Goal: Task Accomplishment & Management: Use online tool/utility

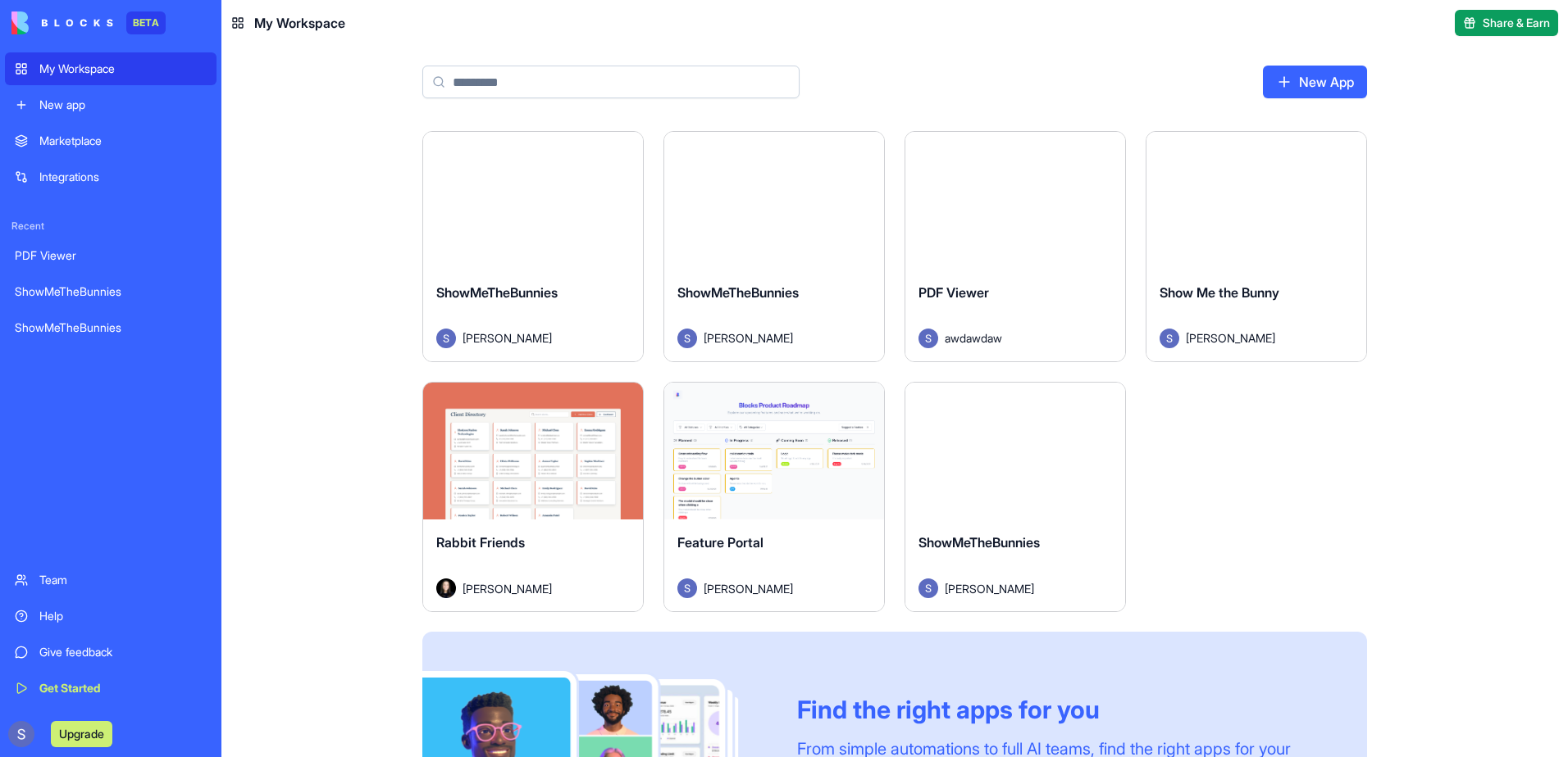
click at [983, 529] on div "ShowMeTheBunnies [PERSON_NAME]" at bounding box center [1015, 566] width 220 height 92
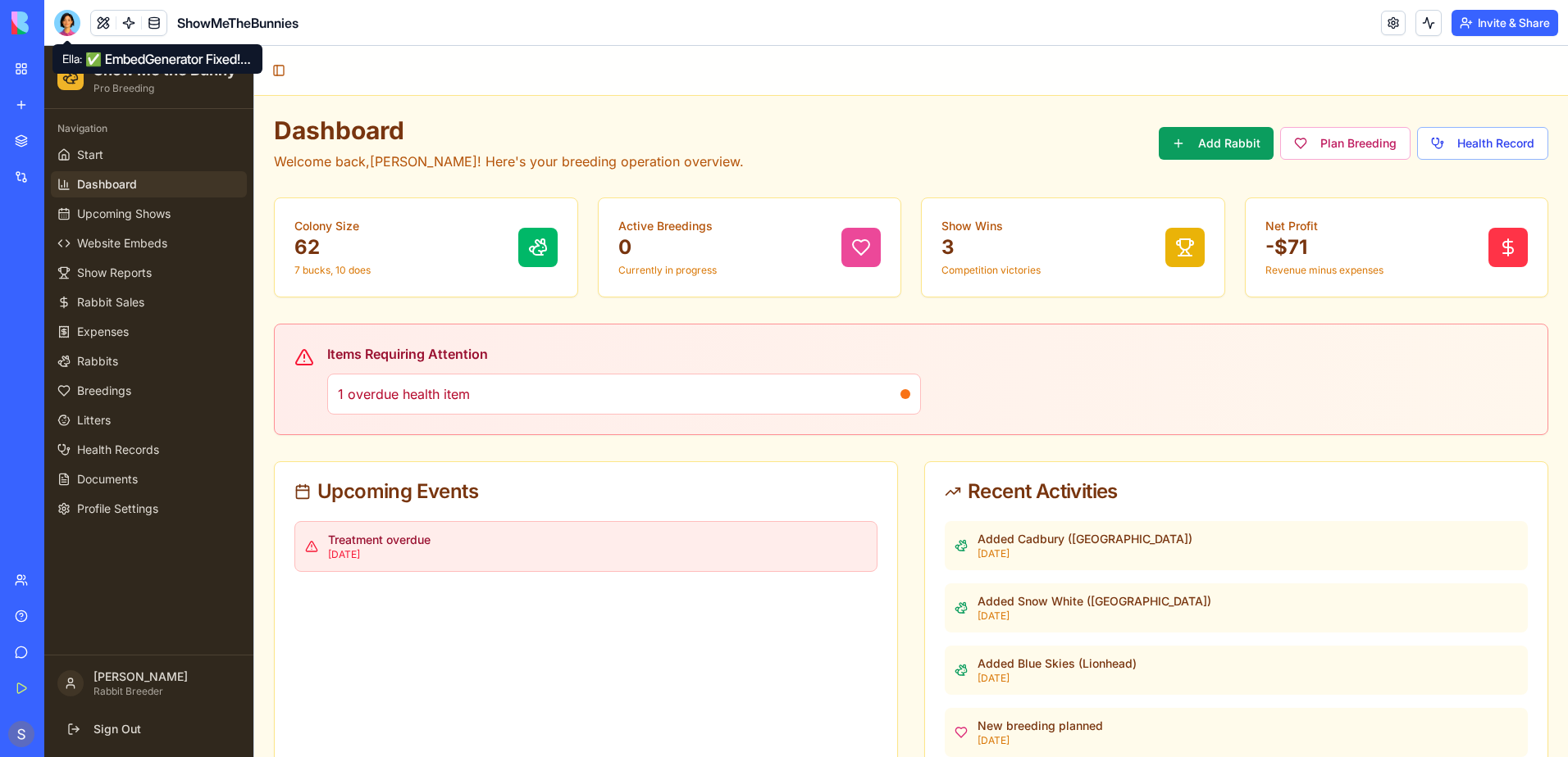
click at [62, 29] on div at bounding box center [67, 23] width 26 height 26
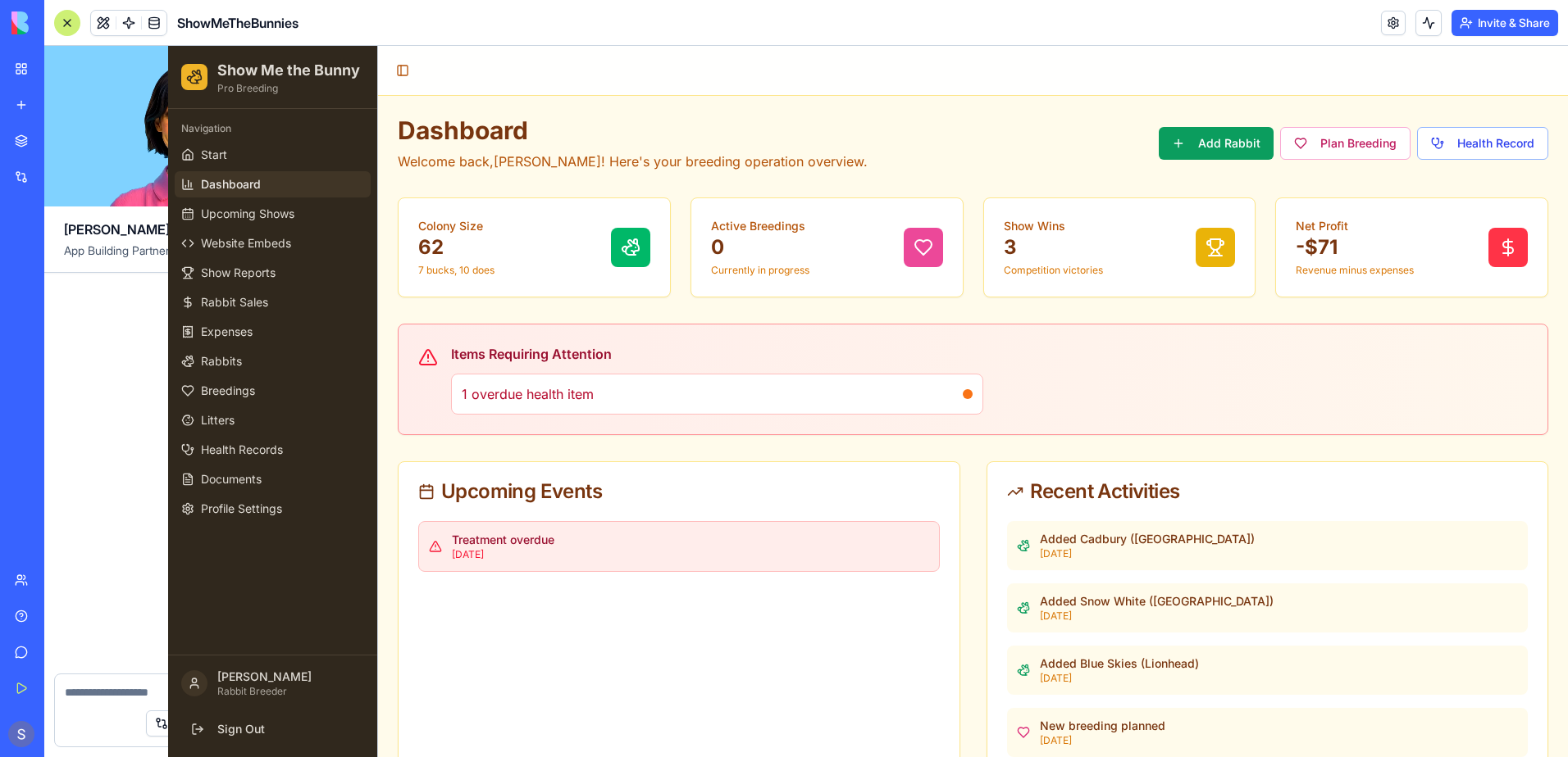
scroll to position [159495, 0]
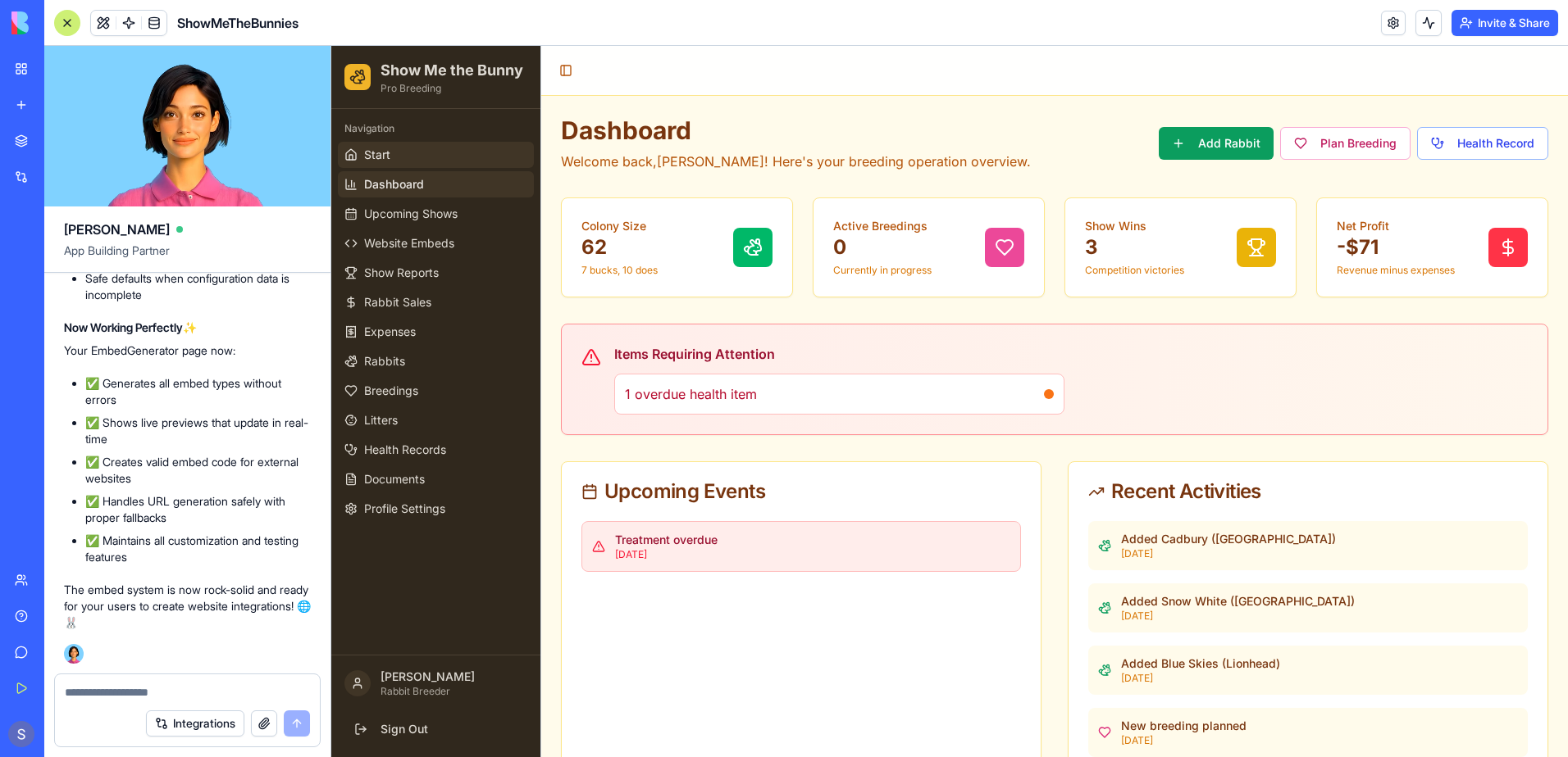
click at [361, 157] on link "Start" at bounding box center [436, 155] width 196 height 26
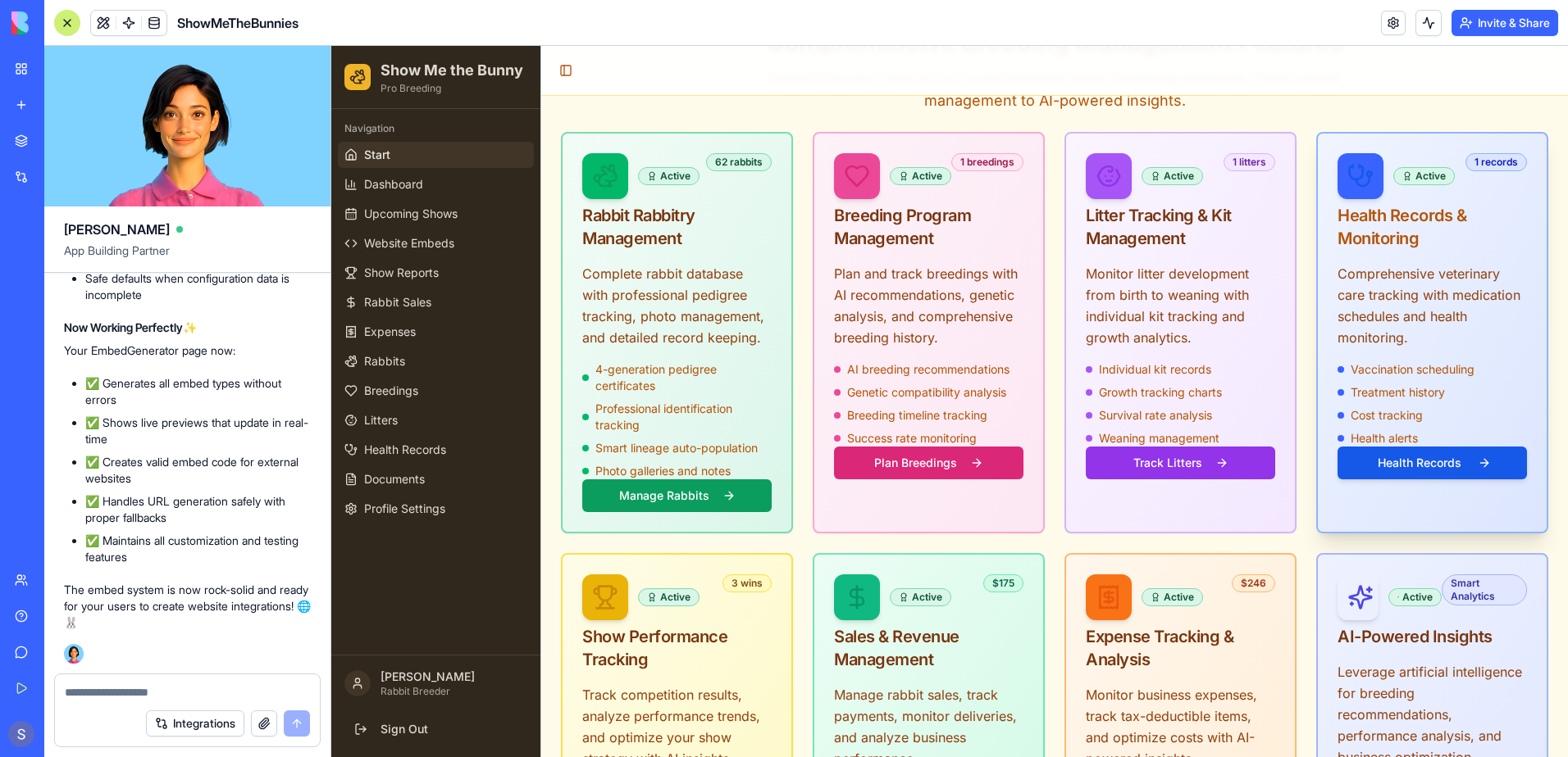
scroll to position [574, 0]
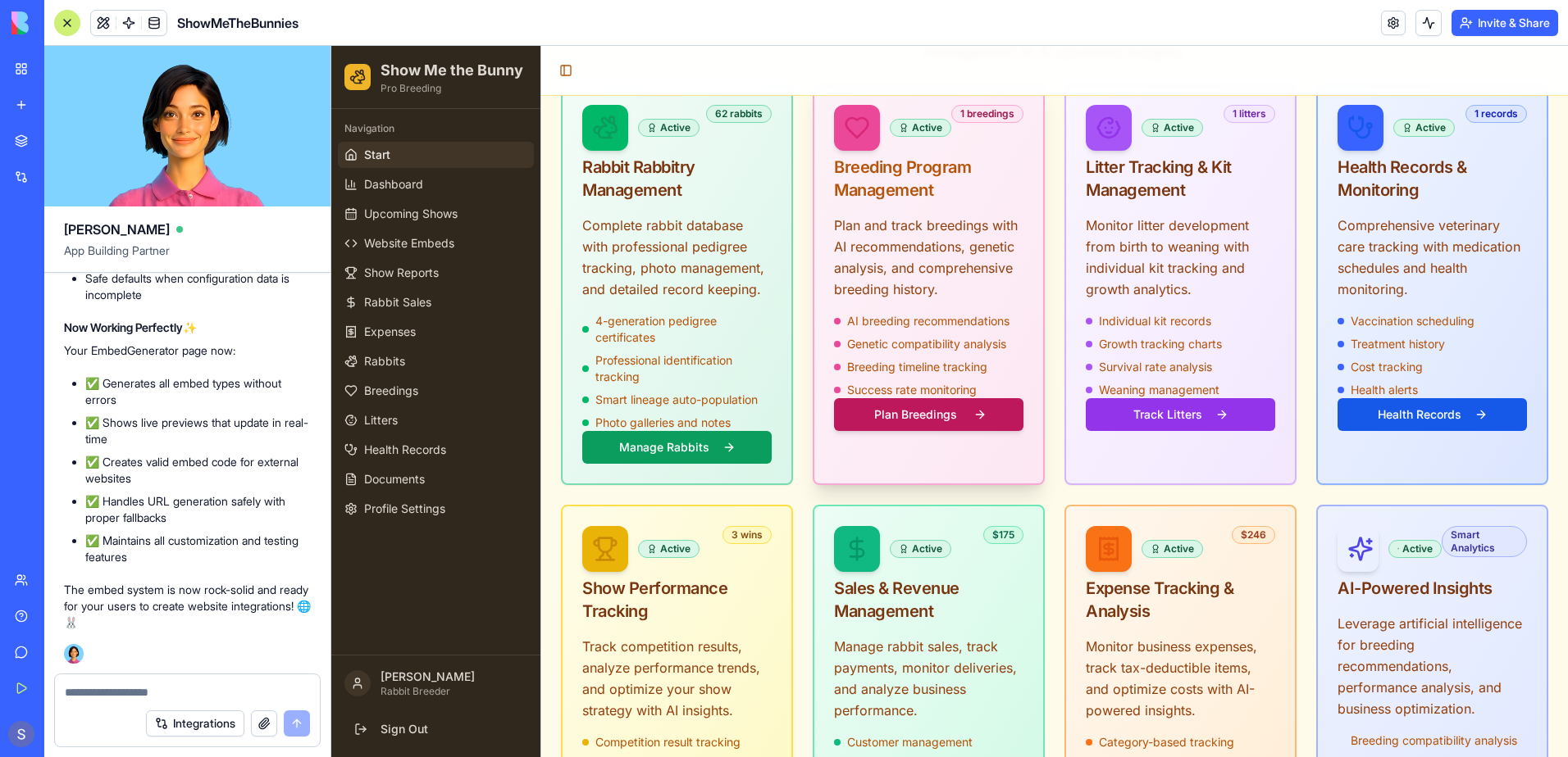
click at [891, 398] on button "Plan Breedings" at bounding box center [929, 415] width 190 height 33
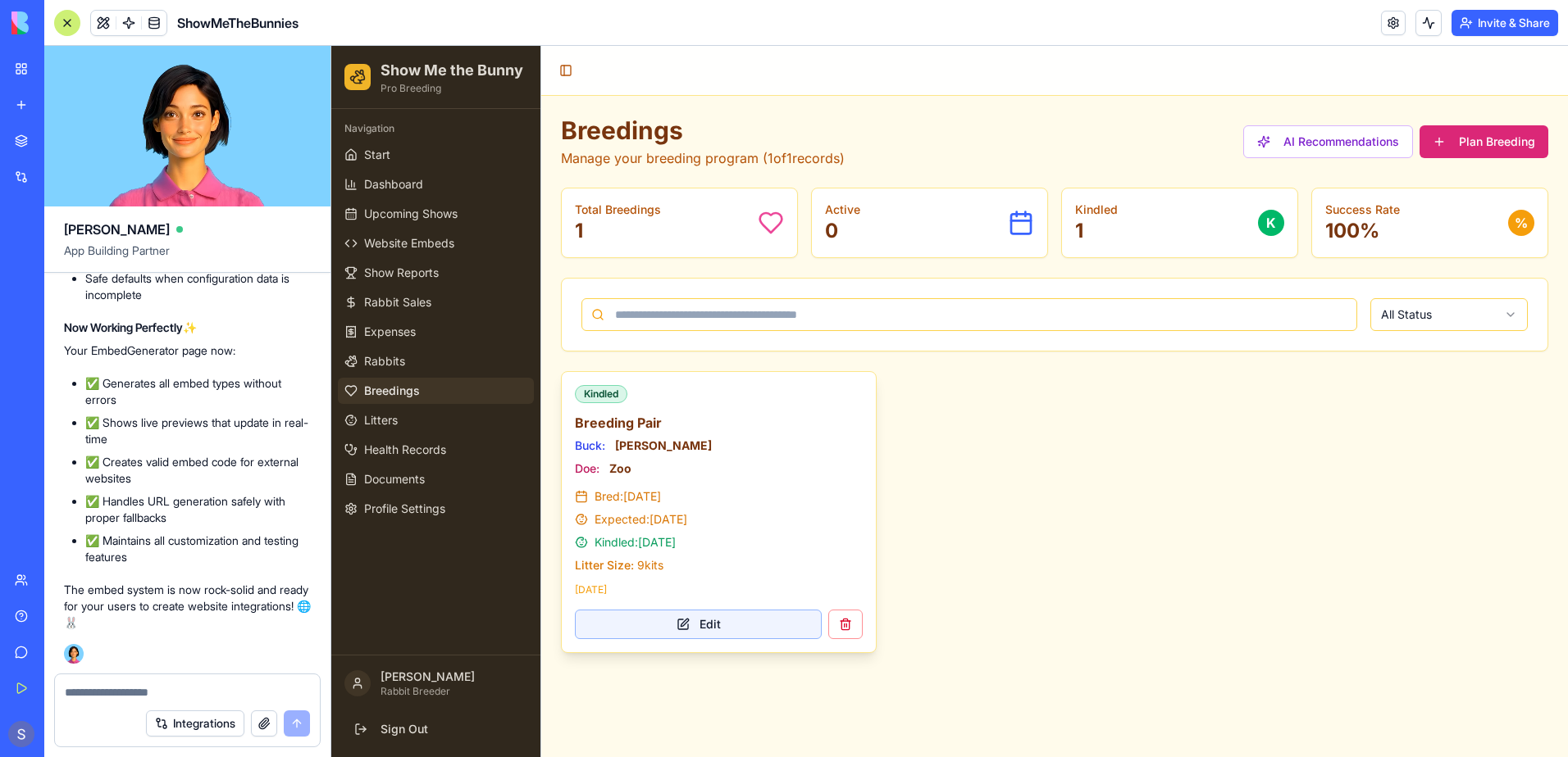
click at [688, 629] on button "Edit" at bounding box center [698, 625] width 247 height 30
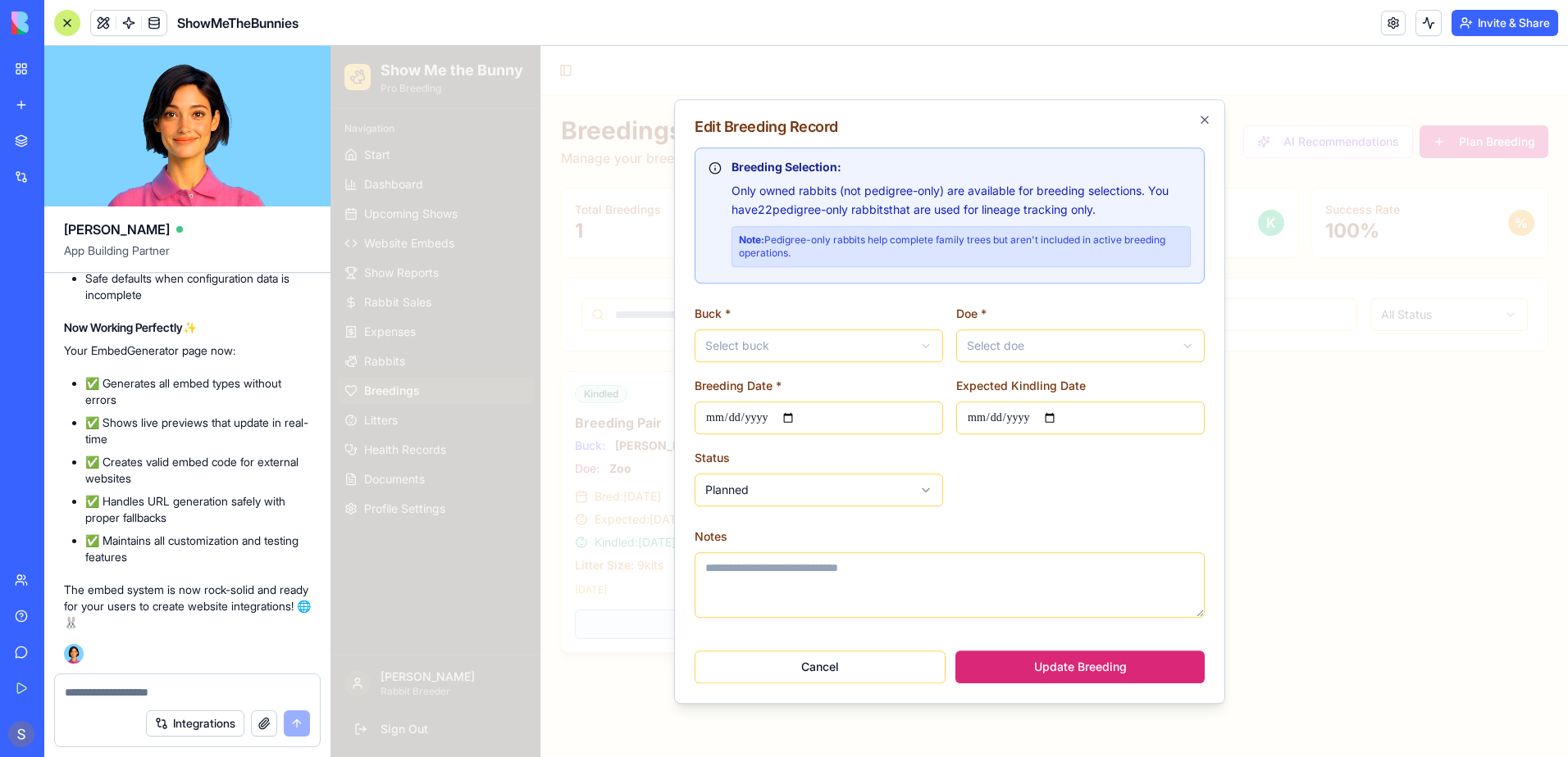
type input "**********"
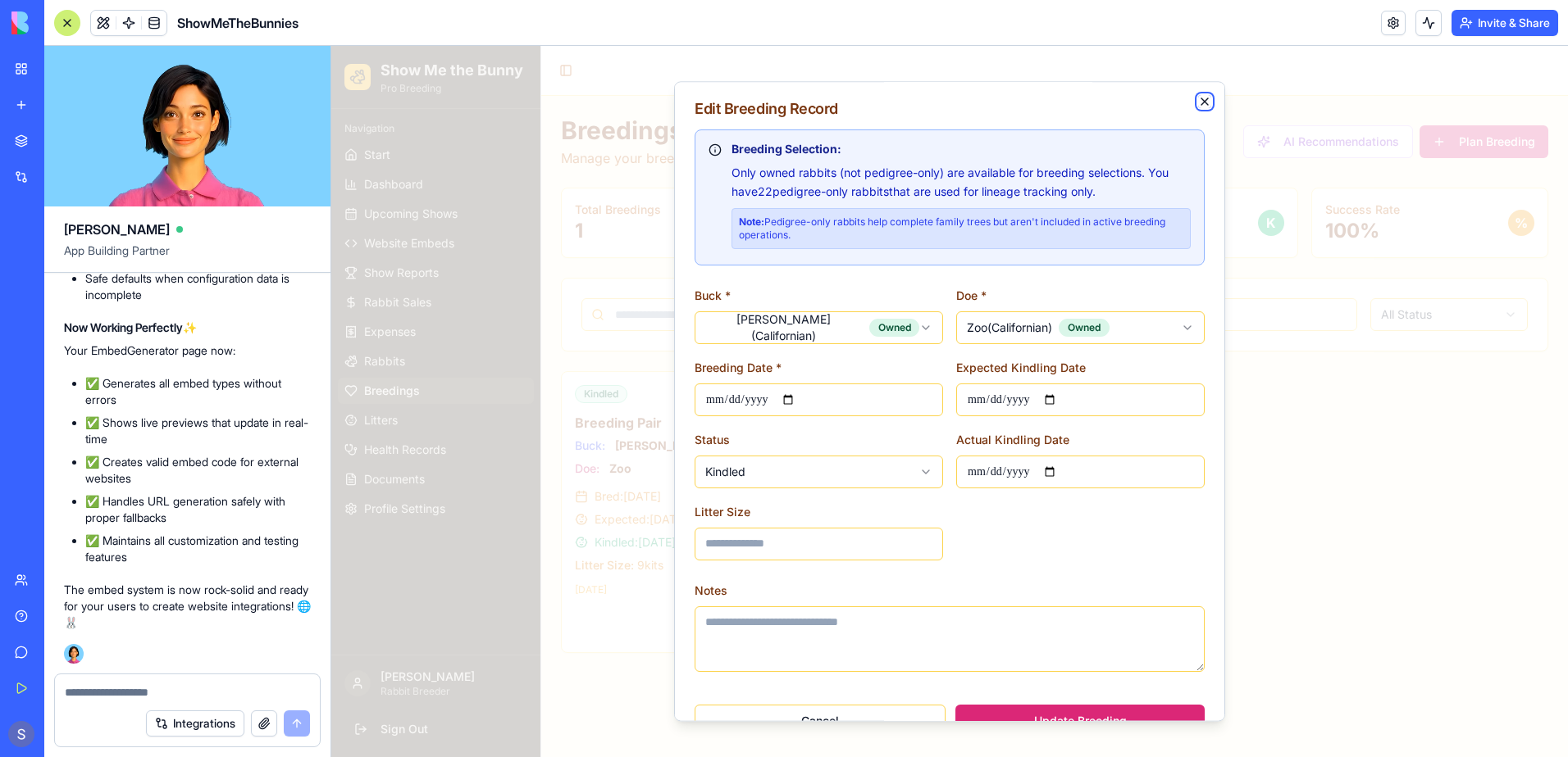
click at [1198, 103] on icon "button" at bounding box center [1204, 101] width 13 height 13
type input "**********"
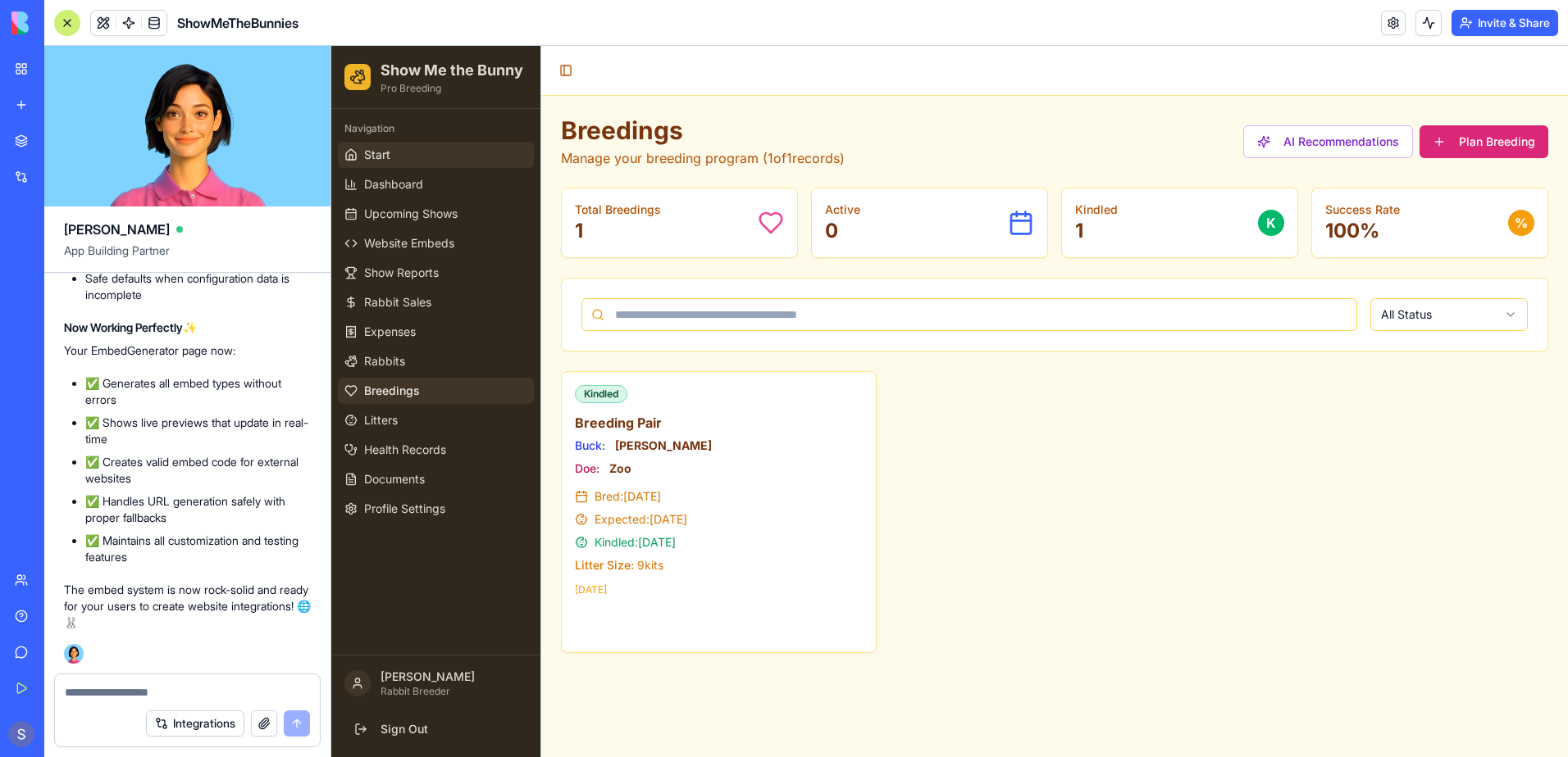
click at [404, 160] on link "Start" at bounding box center [436, 155] width 196 height 26
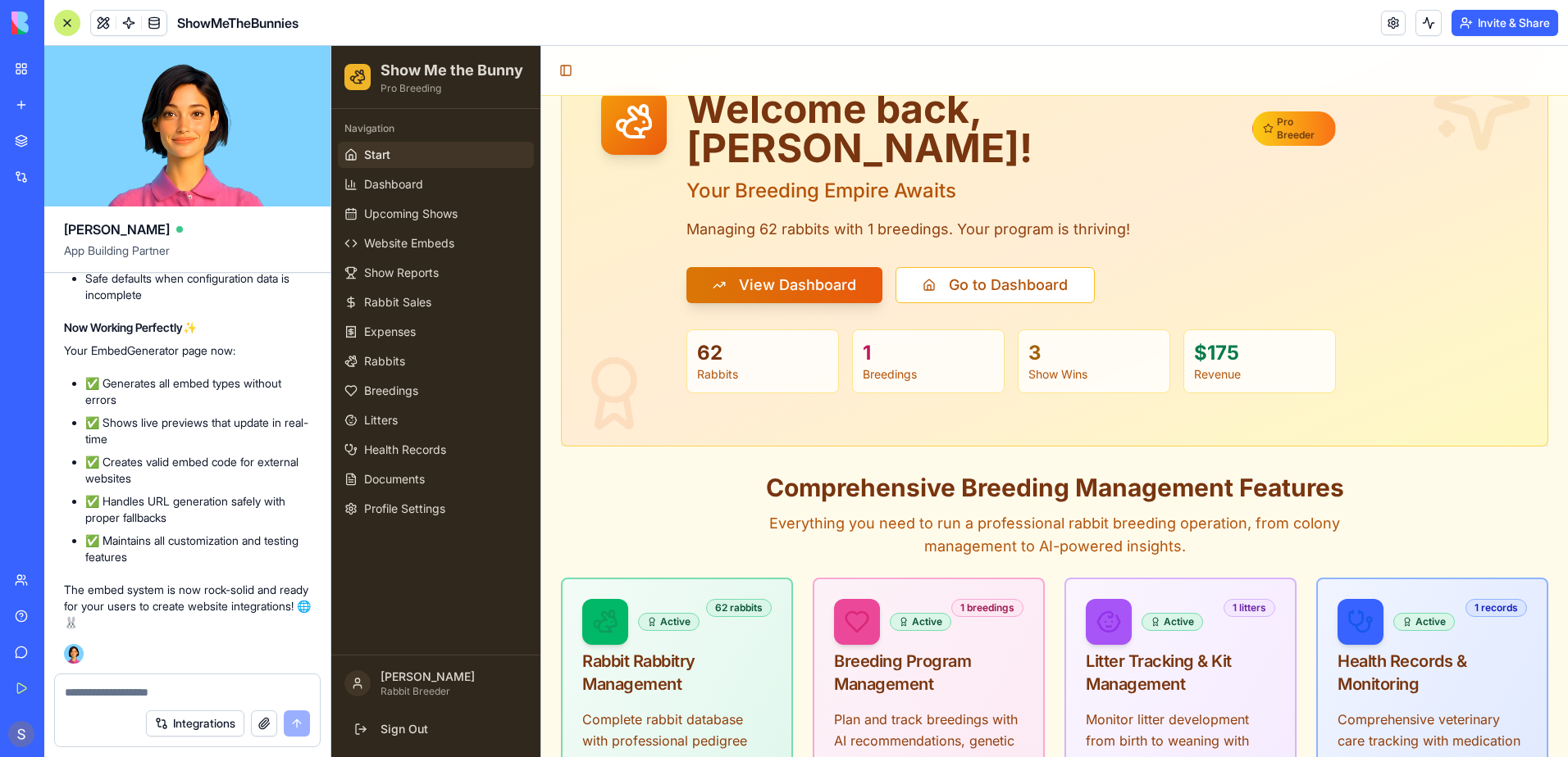
scroll to position [246, 0]
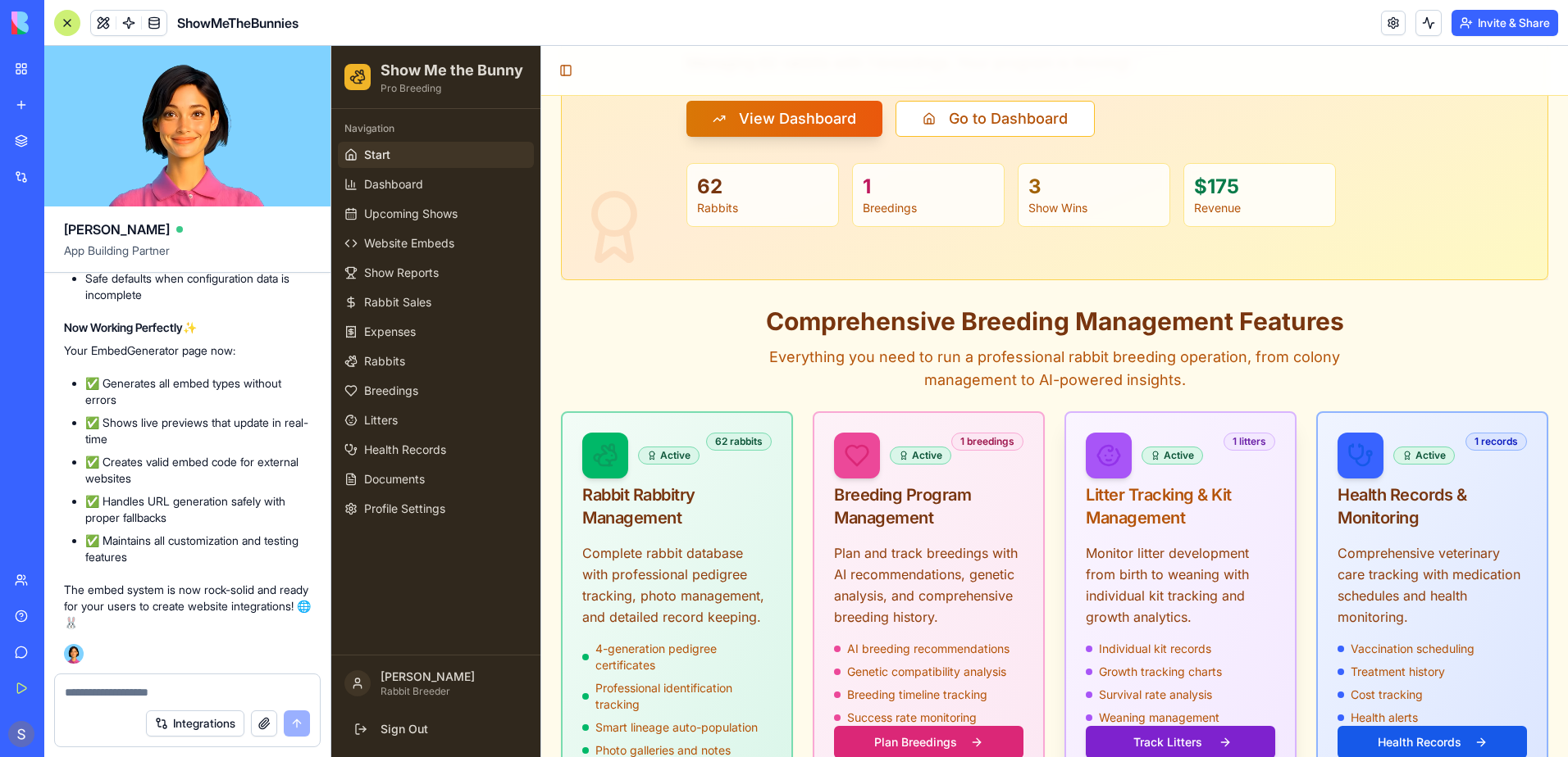
click at [1168, 727] on button "Track Litters" at bounding box center [1181, 743] width 190 height 33
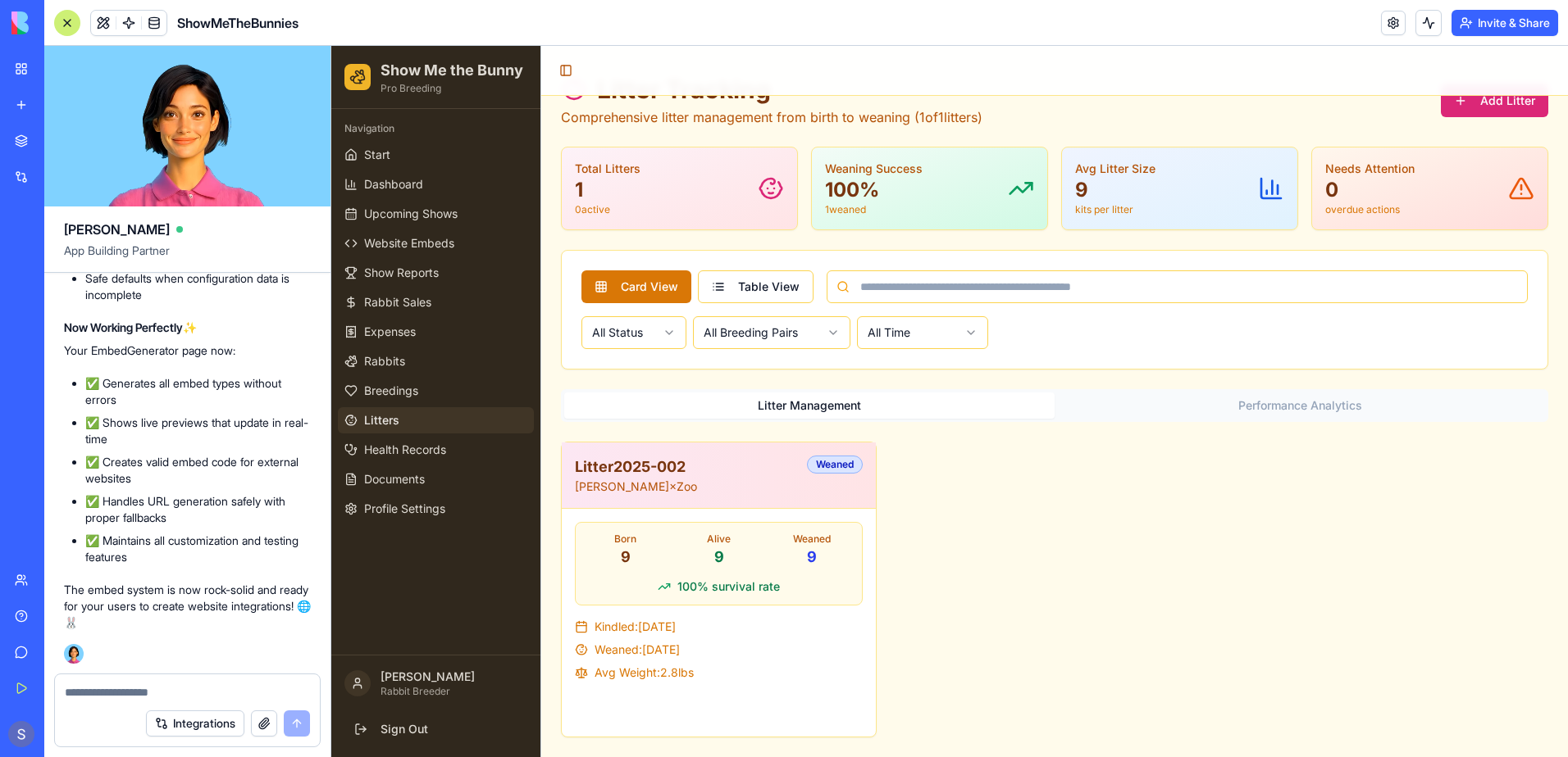
scroll to position [120, 0]
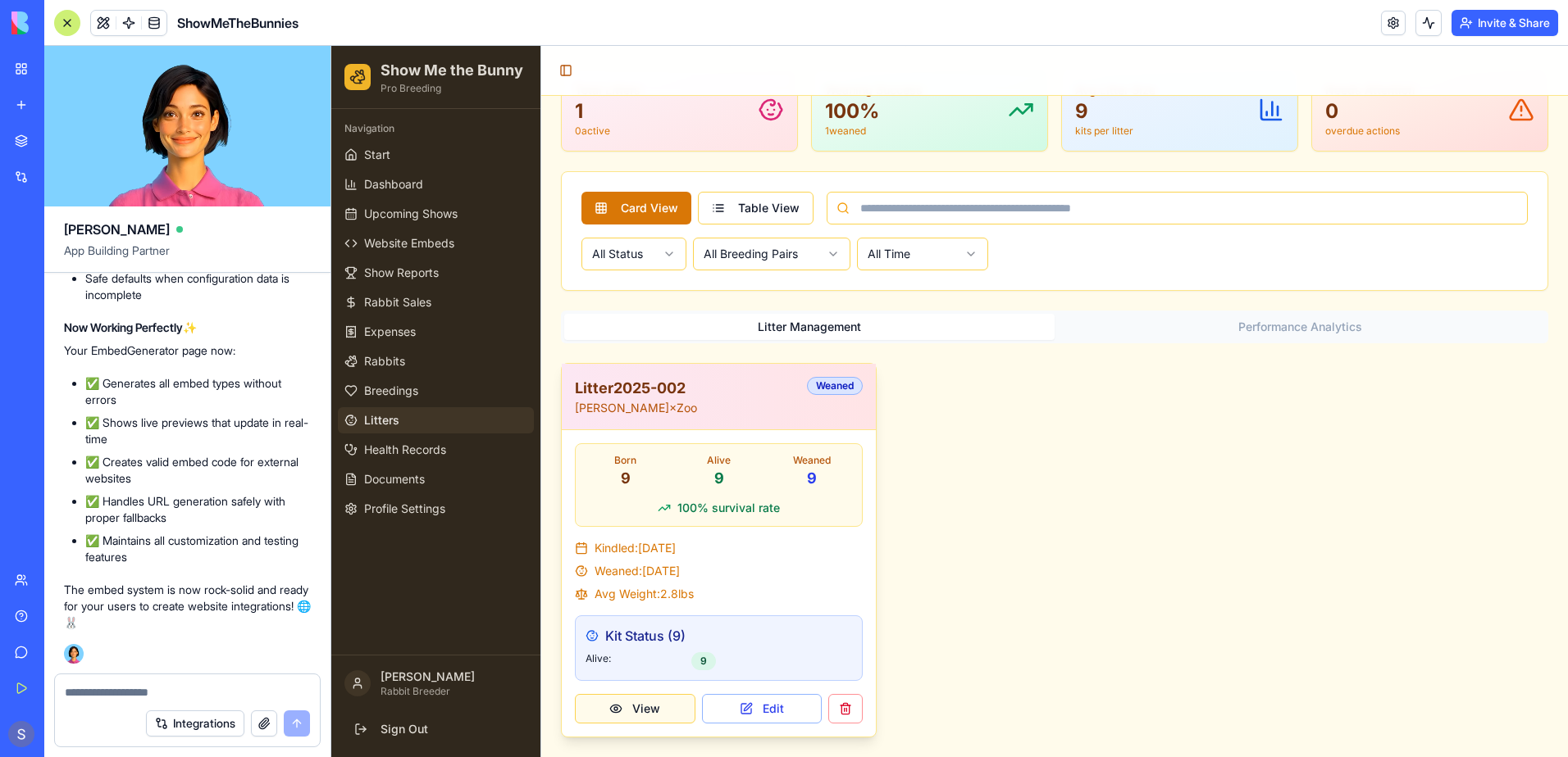
click at [641, 705] on button "View" at bounding box center [635, 709] width 121 height 30
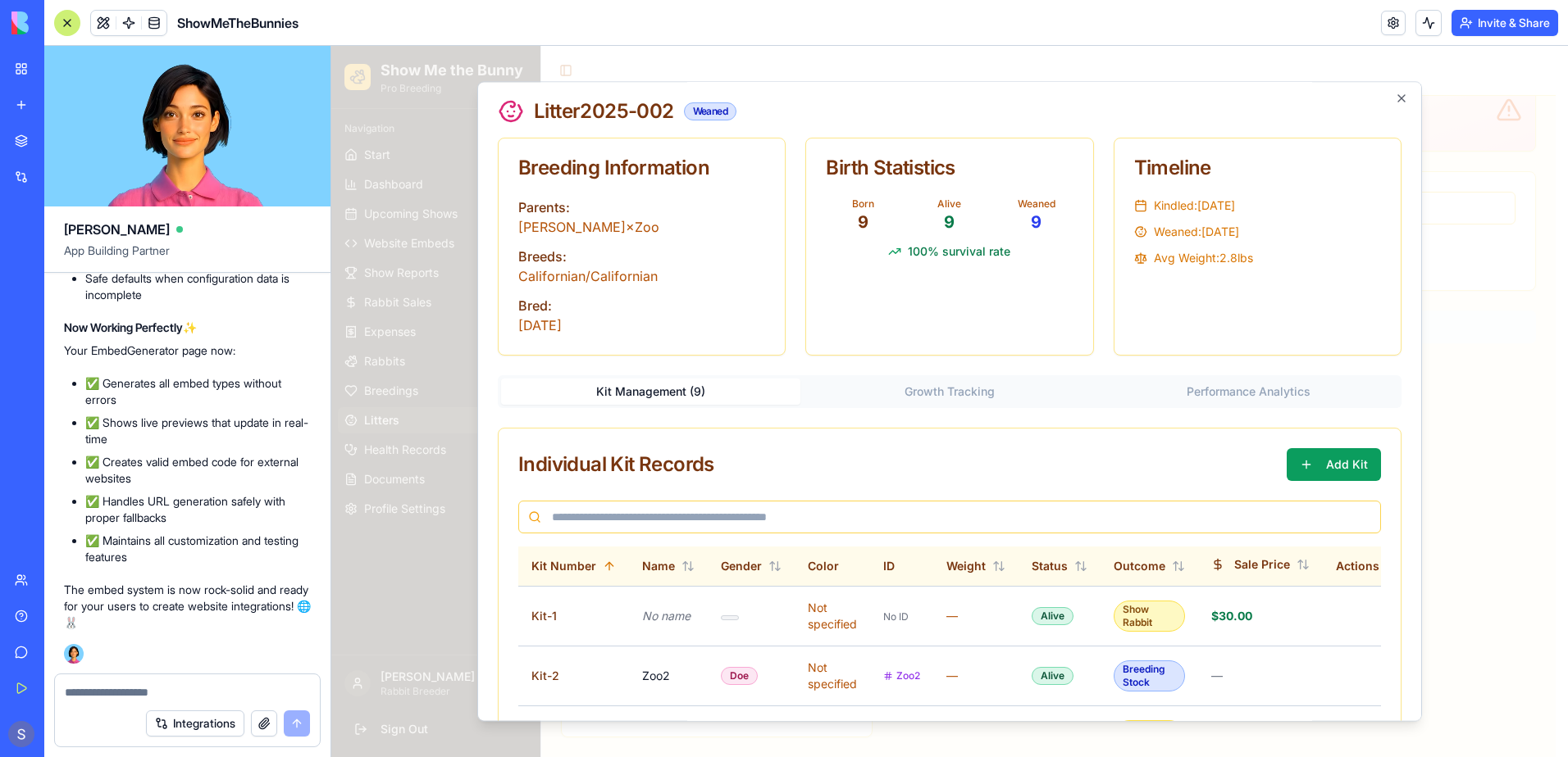
scroll to position [0, 0]
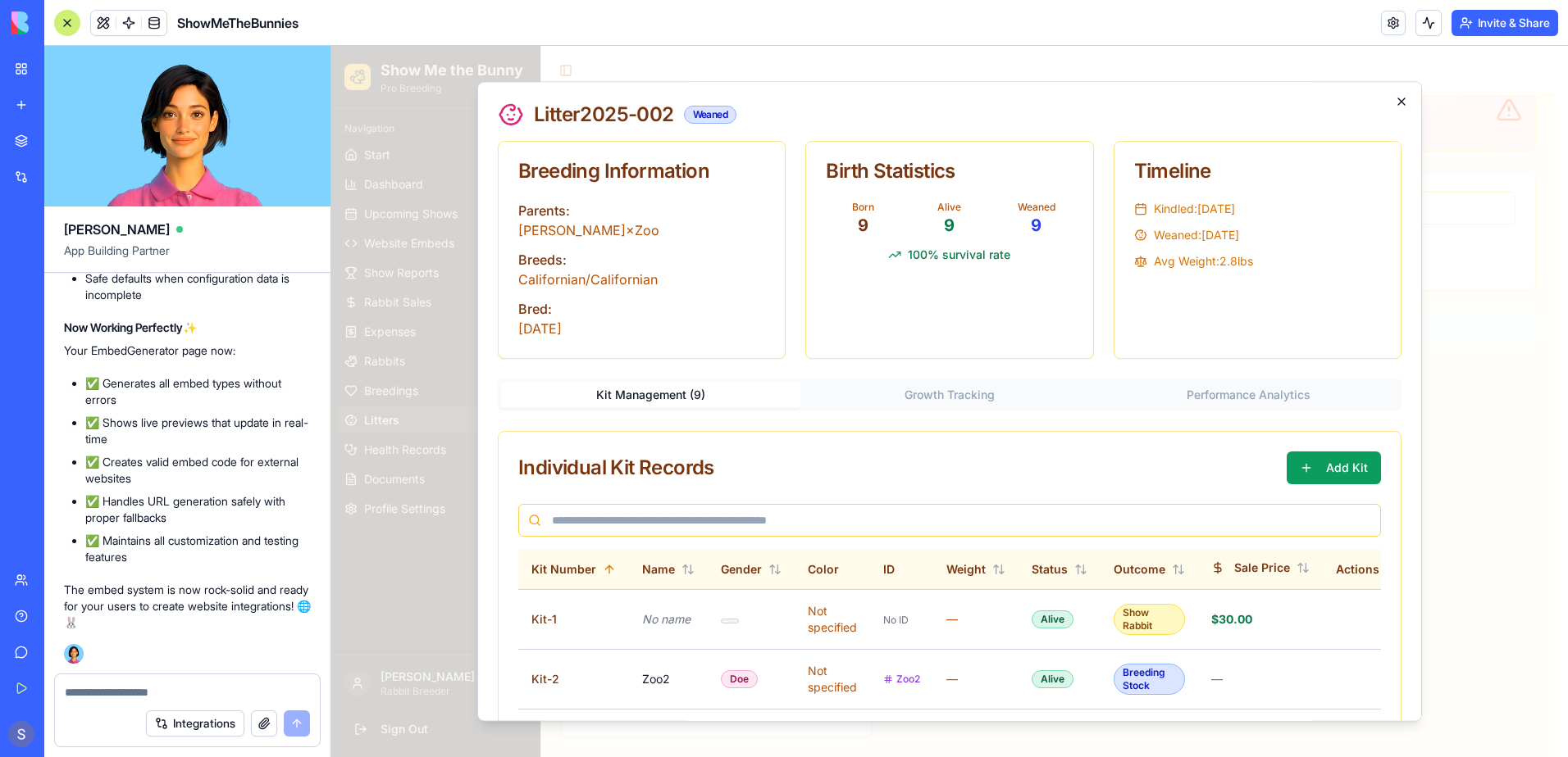
click at [1395, 99] on icon "button" at bounding box center [1401, 101] width 13 height 13
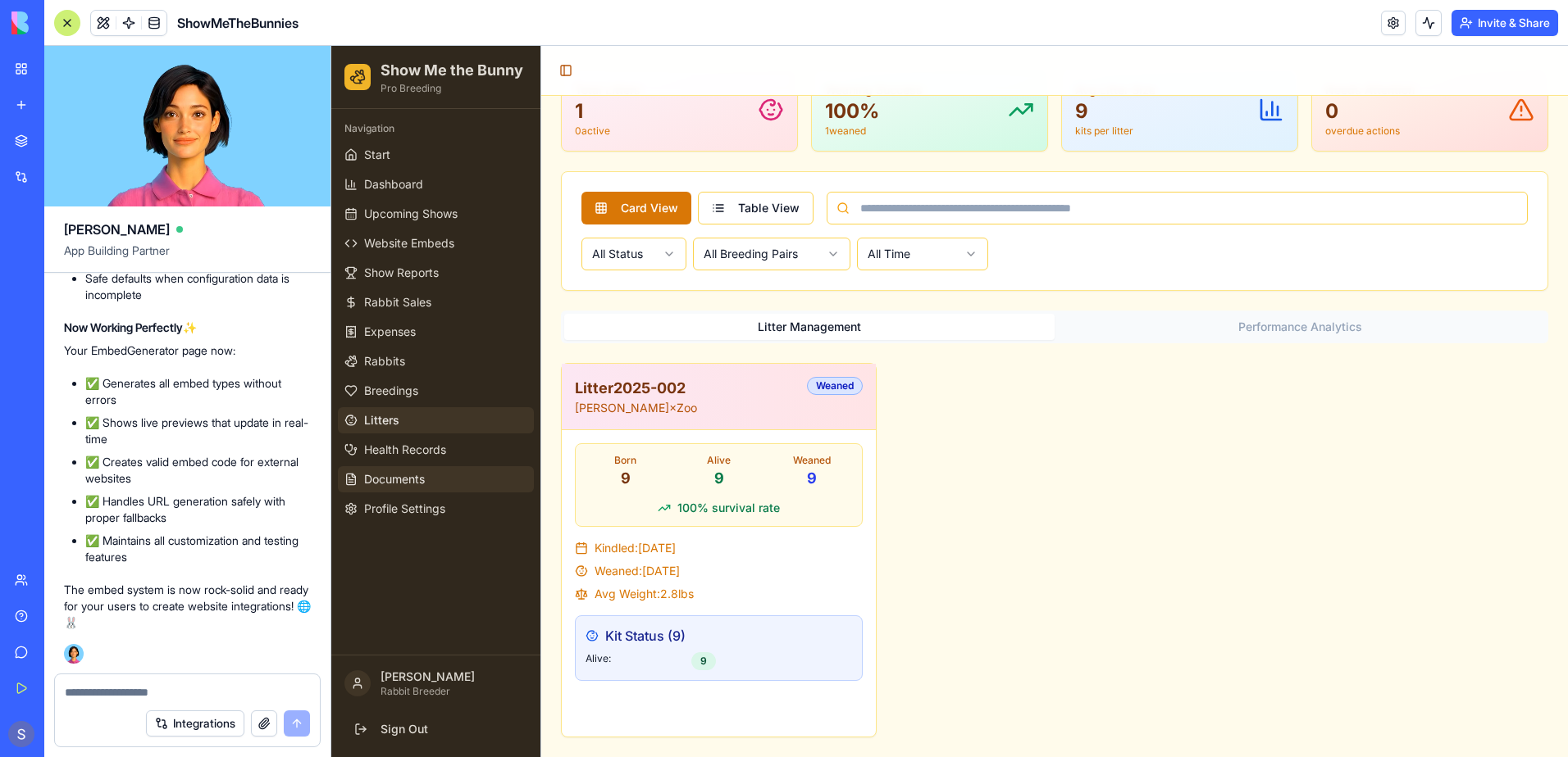
click at [410, 481] on span "Documents" at bounding box center [395, 479] width 61 height 17
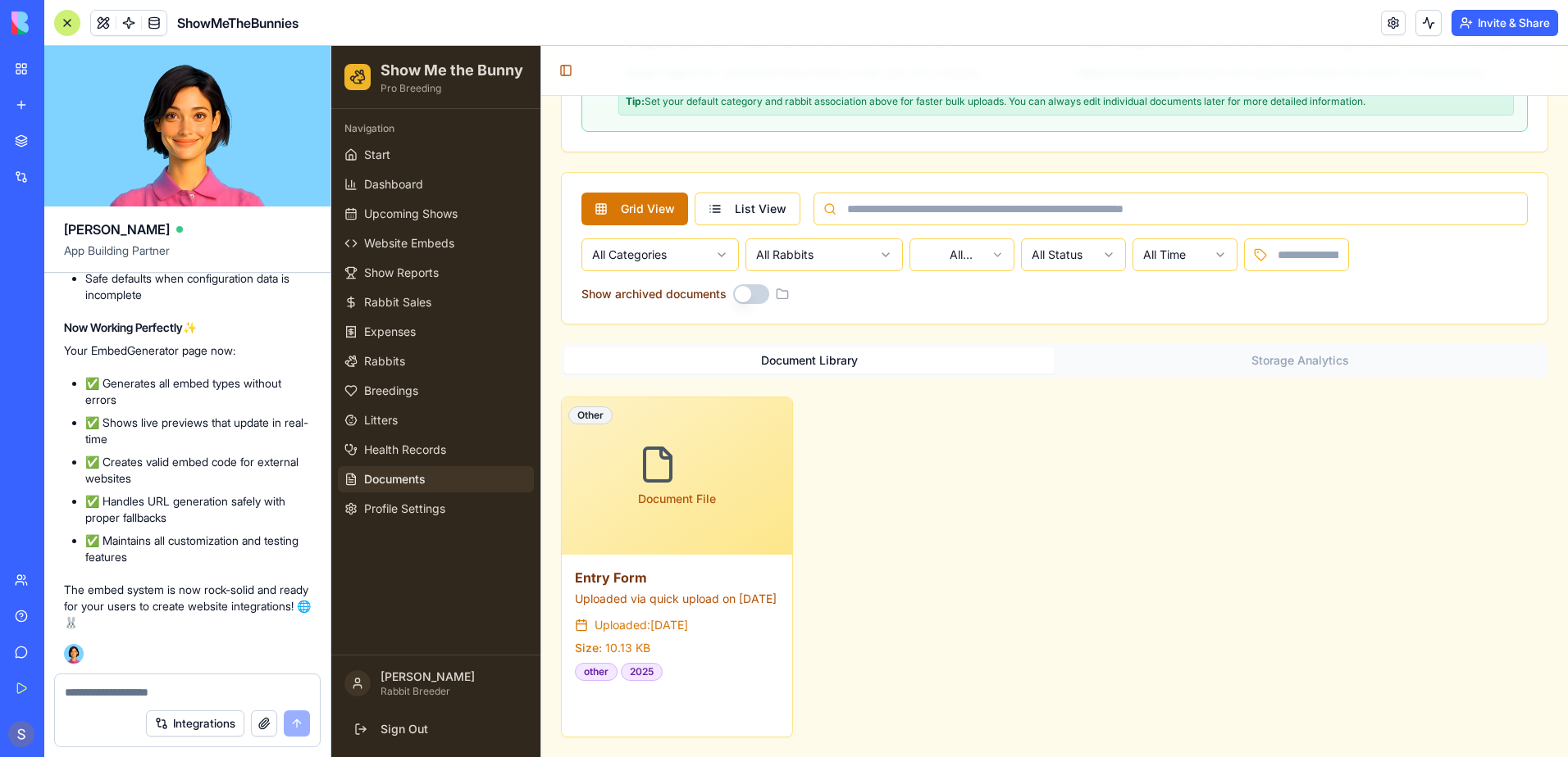
scroll to position [898, 0]
click at [623, 714] on button "View" at bounding box center [615, 709] width 81 height 30
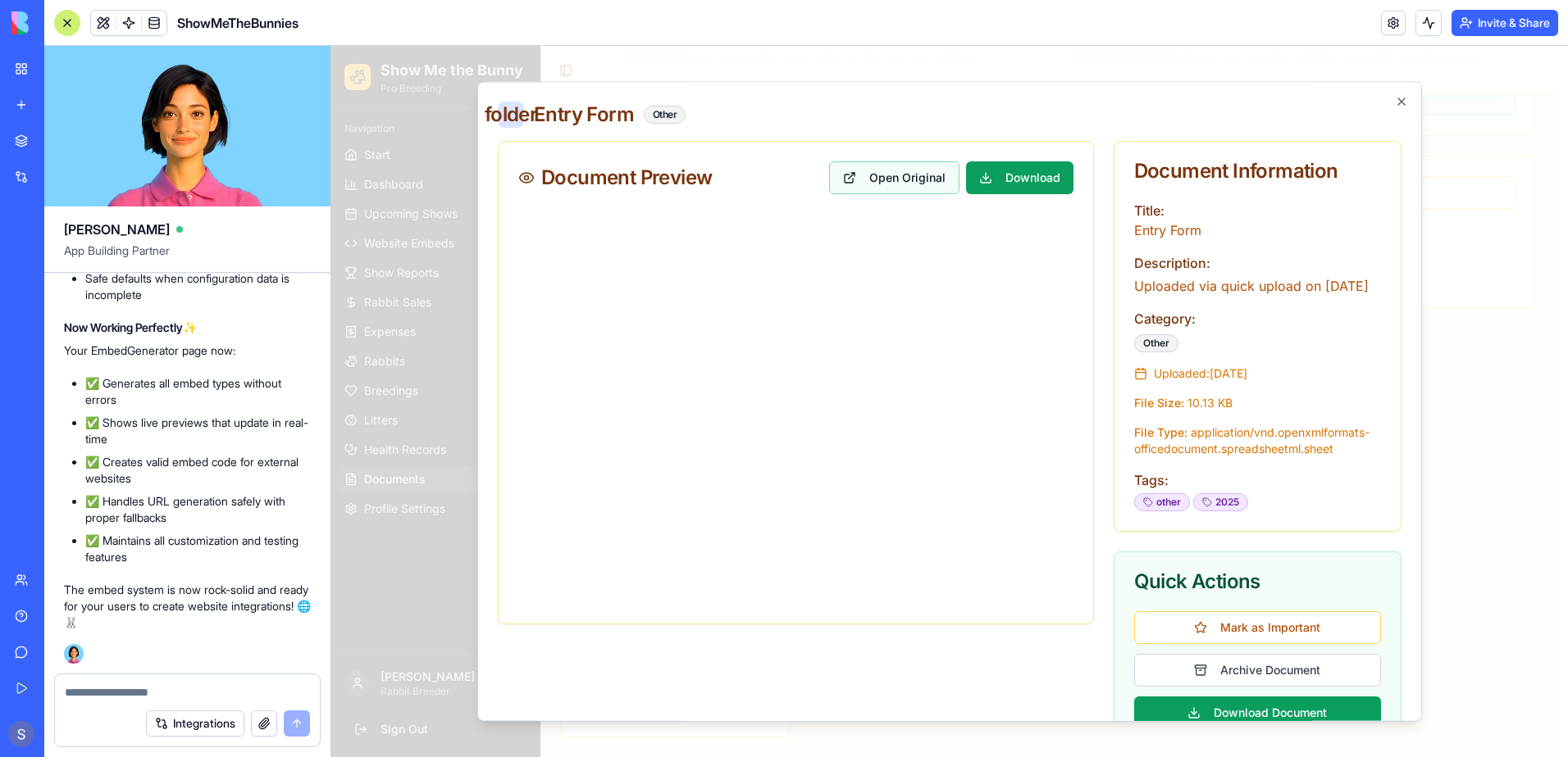
click at [886, 187] on button "Open Original" at bounding box center [894, 178] width 130 height 33
click at [1395, 103] on icon "button" at bounding box center [1401, 101] width 13 height 13
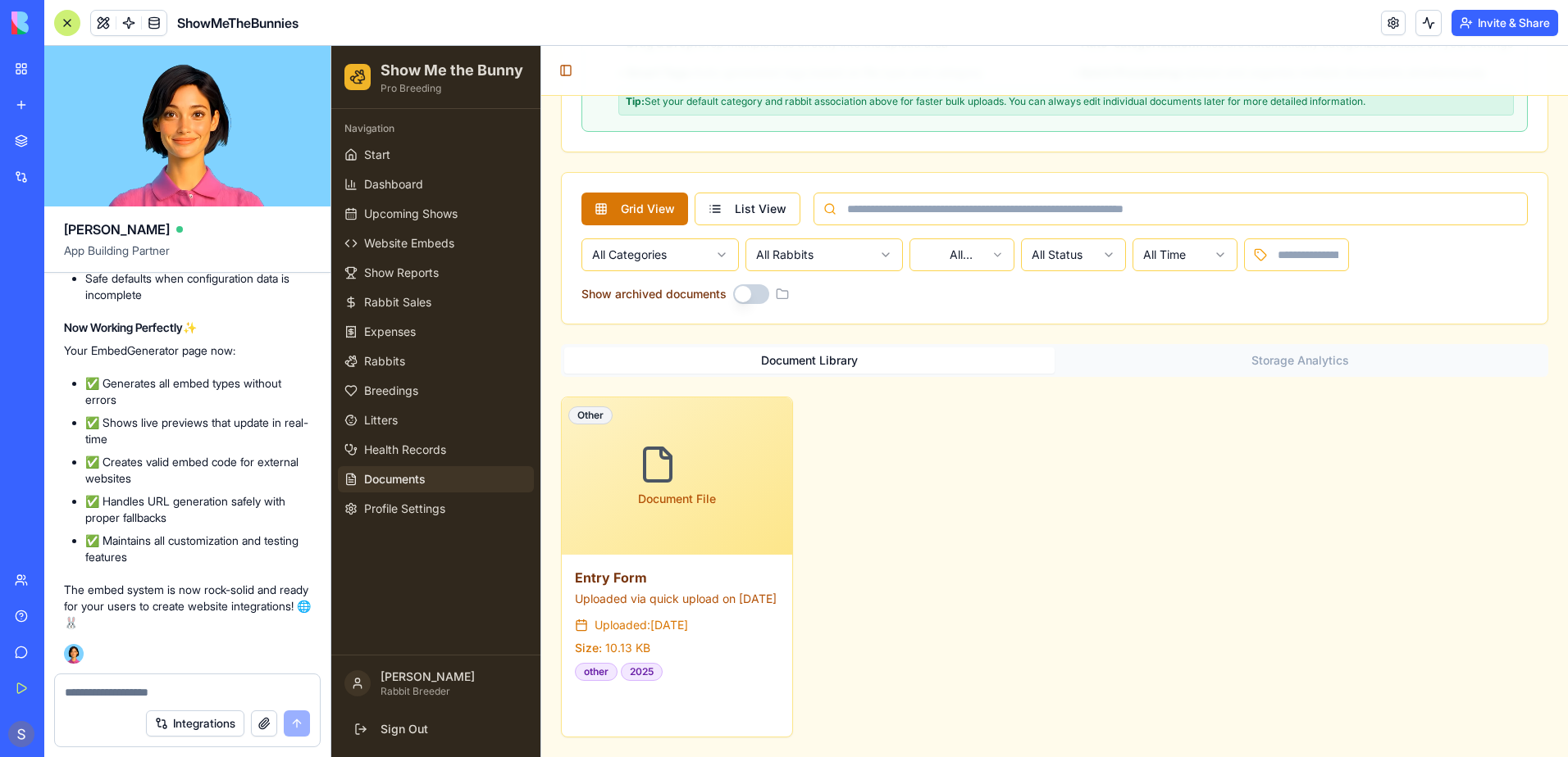
click at [94, 692] on textarea at bounding box center [188, 692] width 245 height 17
type textarea "**********"
click at [293, 726] on button "submit" at bounding box center [297, 724] width 26 height 26
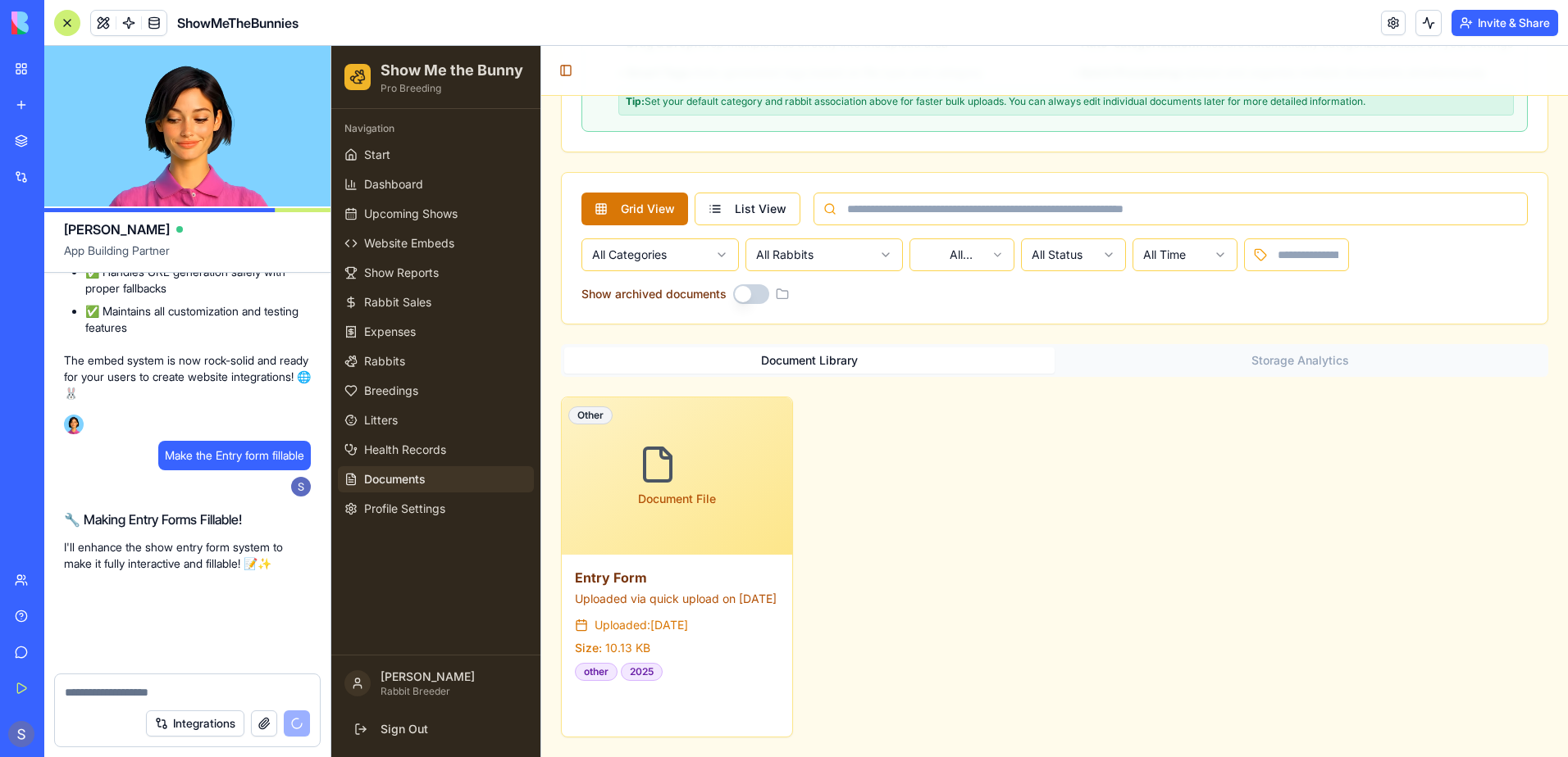
scroll to position [159741, 0]
